Goal: Information Seeking & Learning: Find specific fact

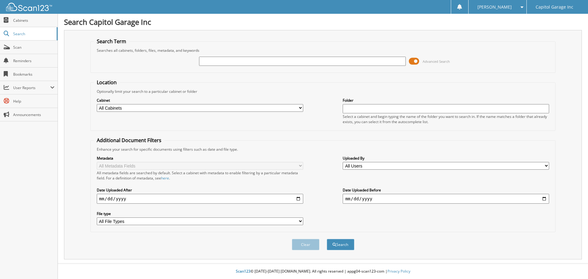
click at [219, 63] on input "text" at bounding box center [302, 61] width 206 height 9
type input "20376"
click at [327, 239] on button "Search" at bounding box center [341, 244] width 28 height 11
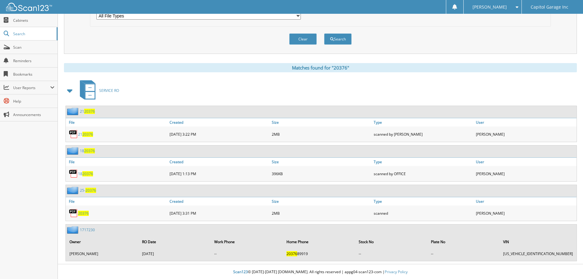
scroll to position [206, 0]
click at [83, 212] on span "20376" at bounding box center [83, 212] width 11 height 5
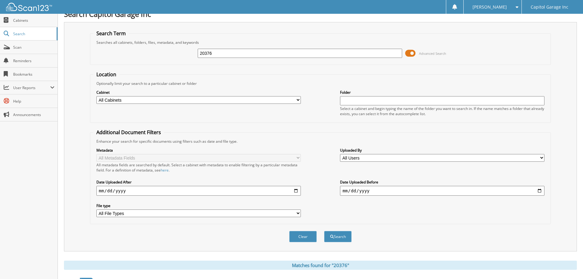
scroll to position [0, 0]
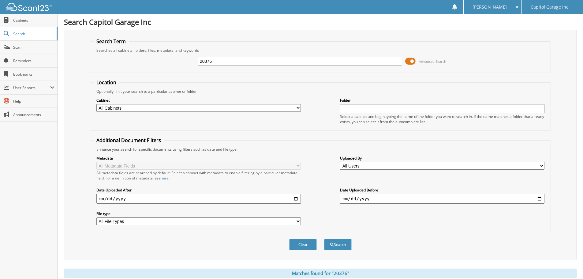
drag, startPoint x: 221, startPoint y: 61, endPoint x: 169, endPoint y: 61, distance: 52.0
click at [169, 61] on div "20376 Advanced Search" at bounding box center [320, 61] width 454 height 17
type input "20402"
click at [324, 239] on button "Search" at bounding box center [338, 244] width 28 height 11
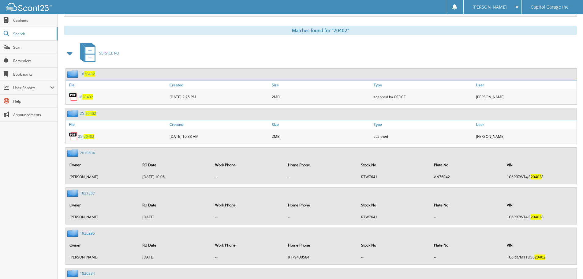
scroll to position [245, 0]
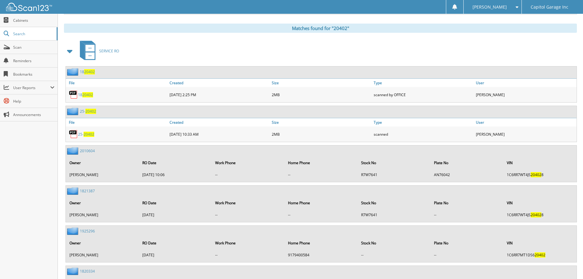
click at [88, 135] on span "20402" at bounding box center [89, 134] width 11 height 5
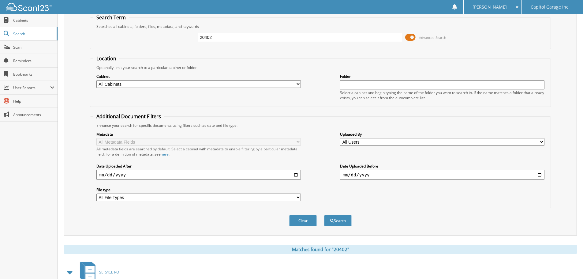
scroll to position [0, 0]
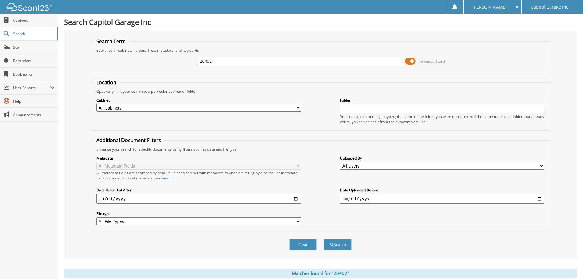
drag, startPoint x: 223, startPoint y: 62, endPoint x: 175, endPoint y: 62, distance: 47.1
click at [174, 64] on div "20402 Advanced Search" at bounding box center [320, 61] width 454 height 17
type input "20484"
click at [324, 239] on button "Search" at bounding box center [338, 244] width 28 height 11
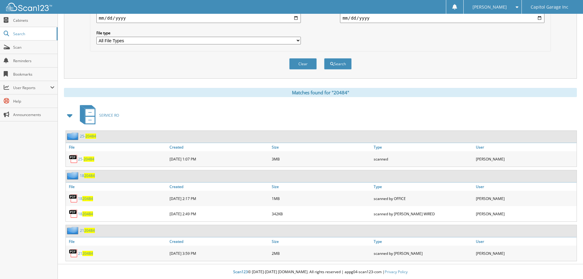
scroll to position [182, 0]
click at [87, 159] on span "20484" at bounding box center [89, 158] width 11 height 5
drag, startPoint x: 239, startPoint y: 106, endPoint x: 238, endPoint y: 101, distance: 5.0
click at [239, 106] on div "SERVICE RO" at bounding box center [320, 115] width 513 height 24
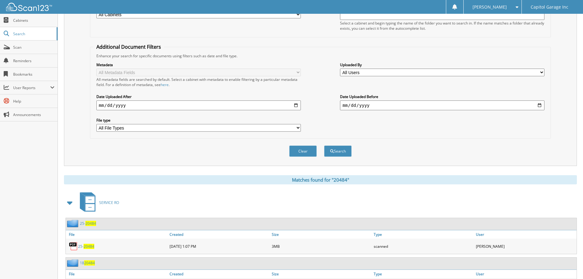
scroll to position [0, 0]
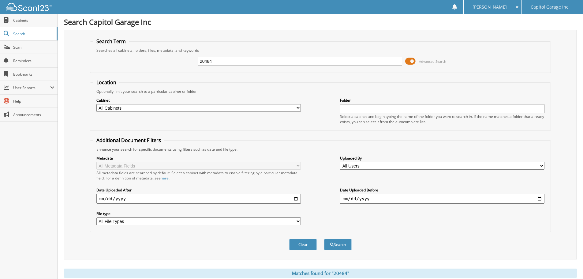
click at [230, 64] on input "20484" at bounding box center [300, 61] width 204 height 9
type input "21292"
click at [324, 239] on button "Search" at bounding box center [338, 244] width 28 height 11
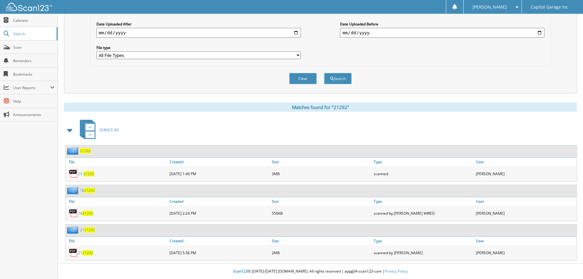
scroll to position [166, 0]
click at [87, 174] on span "21292" at bounding box center [89, 173] width 11 height 5
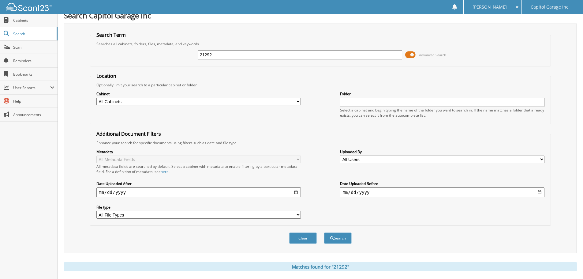
scroll to position [0, 0]
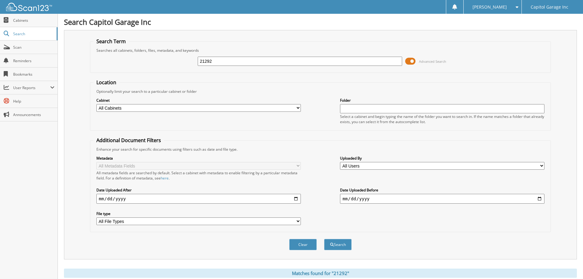
drag, startPoint x: 224, startPoint y: 61, endPoint x: 186, endPoint y: 63, distance: 38.6
click at [186, 63] on div "21292 Advanced Search" at bounding box center [320, 61] width 454 height 17
type input "21731"
click at [324, 239] on button "Search" at bounding box center [338, 244] width 28 height 11
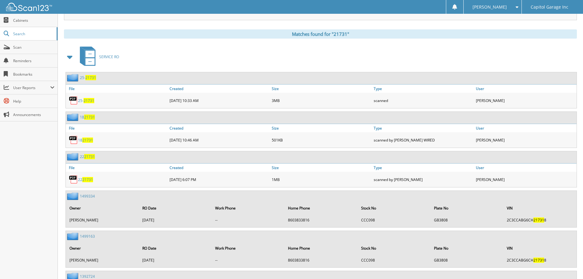
scroll to position [245, 0]
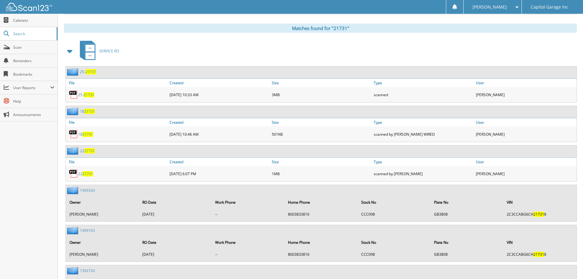
click at [87, 95] on span "21731" at bounding box center [89, 94] width 11 height 5
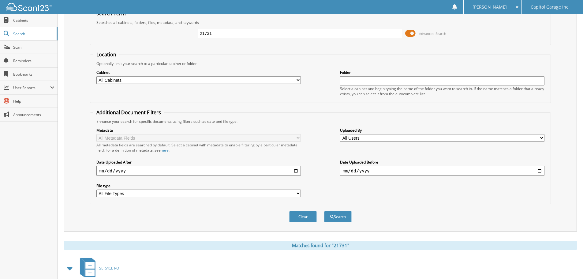
scroll to position [0, 0]
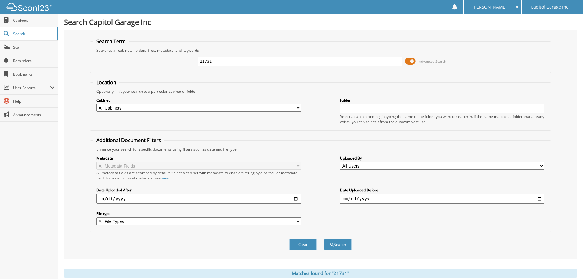
drag, startPoint x: 234, startPoint y: 63, endPoint x: 136, endPoint y: 59, distance: 98.0
click at [136, 62] on div "21731 Advanced Search" at bounding box center [320, 61] width 454 height 17
type input "21958"
click at [324, 239] on button "Search" at bounding box center [338, 244] width 28 height 11
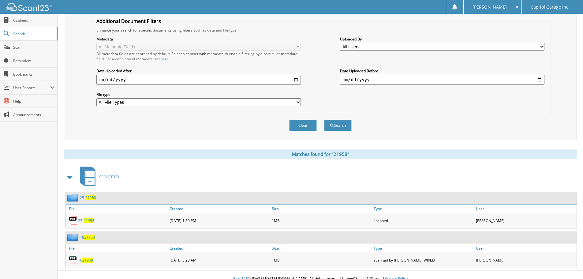
scroll to position [127, 0]
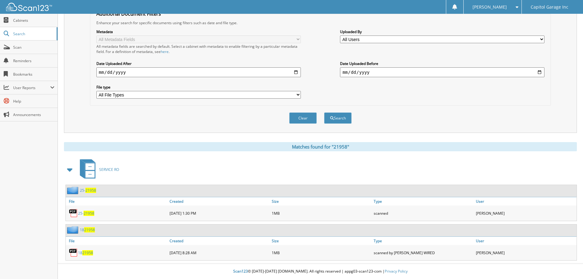
click at [89, 213] on span "21958" at bounding box center [89, 213] width 11 height 5
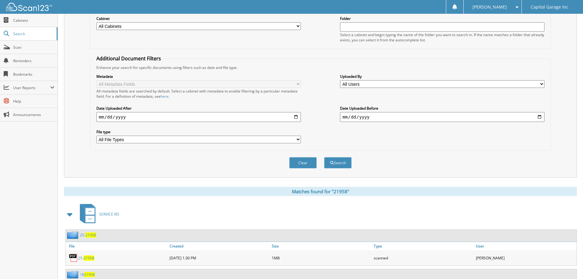
scroll to position [0, 0]
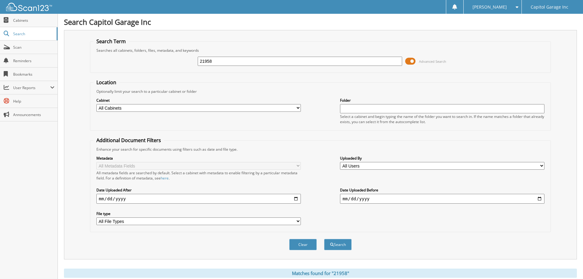
drag, startPoint x: 217, startPoint y: 61, endPoint x: 186, endPoint y: 60, distance: 31.6
click at [185, 60] on div "21958 Advanced Search" at bounding box center [320, 61] width 454 height 17
type input "21873"
click at [324, 239] on button "Search" at bounding box center [338, 244] width 28 height 11
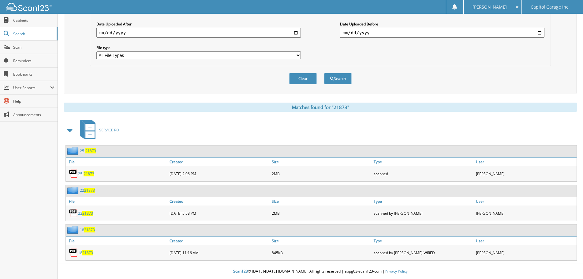
click at [88, 174] on span "21873" at bounding box center [89, 173] width 11 height 5
click at [20, 35] on span "Search" at bounding box center [33, 33] width 40 height 5
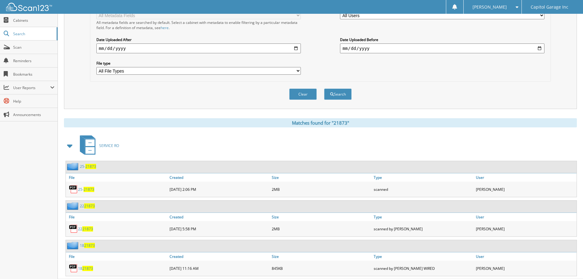
scroll to position [51, 0]
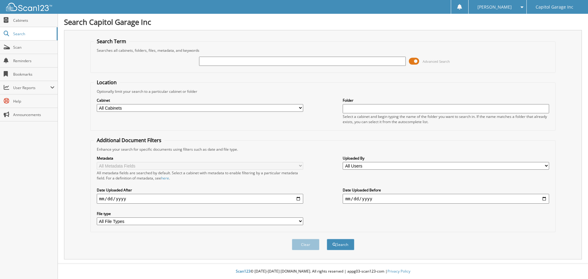
click at [225, 63] on input "text" at bounding box center [302, 61] width 206 height 9
click at [225, 62] on input "text" at bounding box center [302, 61] width 206 height 9
type input "22175"
click at [327, 239] on button "Search" at bounding box center [341, 244] width 28 height 11
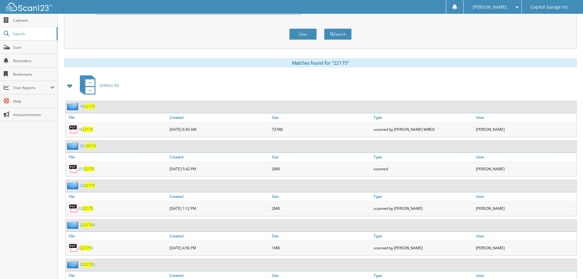
scroll to position [214, 0]
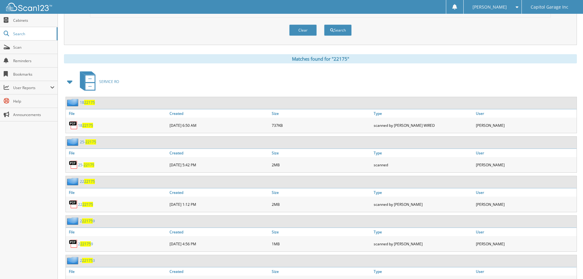
click at [87, 166] on span "22175" at bounding box center [89, 164] width 11 height 5
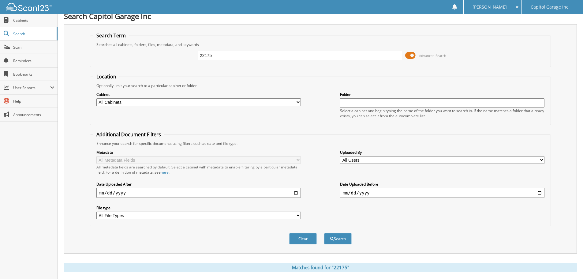
scroll to position [0, 0]
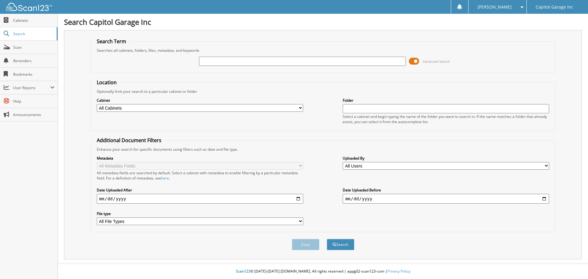
click at [212, 62] on input "text" at bounding box center [302, 61] width 206 height 9
type input "22175"
click at [327, 239] on button "Search" at bounding box center [341, 244] width 28 height 11
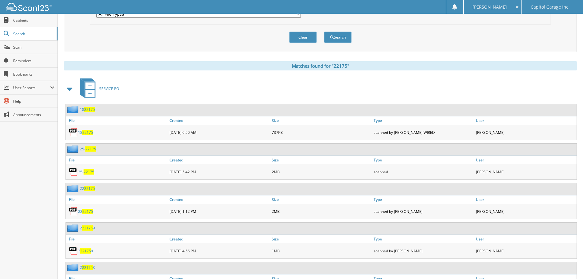
scroll to position [214, 0]
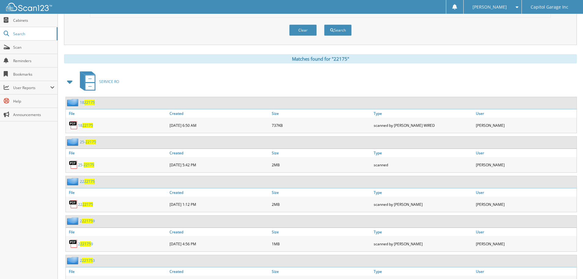
click at [87, 164] on span "22175" at bounding box center [89, 164] width 11 height 5
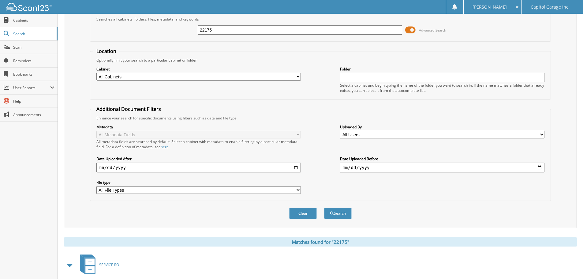
scroll to position [31, 0]
